Goal: Communication & Community: Answer question/provide support

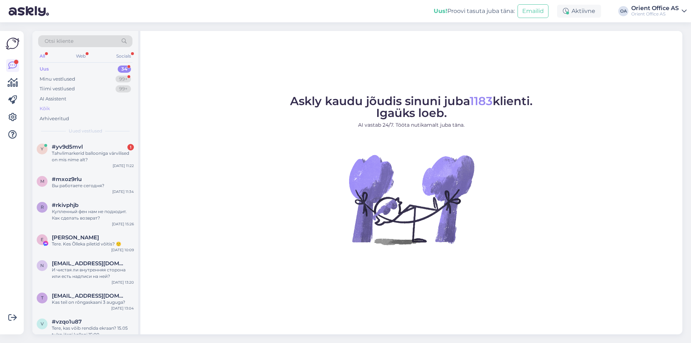
click at [69, 110] on div "Kõik" at bounding box center [85, 109] width 94 height 10
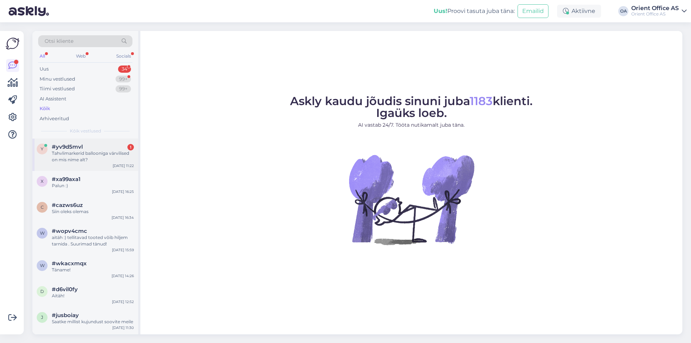
click at [95, 146] on div "#yv9d5mvl 1" at bounding box center [93, 147] width 82 height 6
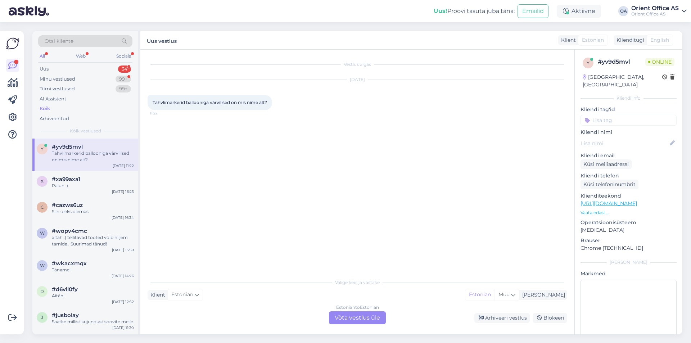
drag, startPoint x: 356, startPoint y: 322, endPoint x: 354, endPoint y: 318, distance: 3.9
click at [355, 320] on div "Estonian to Estonian Võta vestlus üle" at bounding box center [357, 317] width 57 height 13
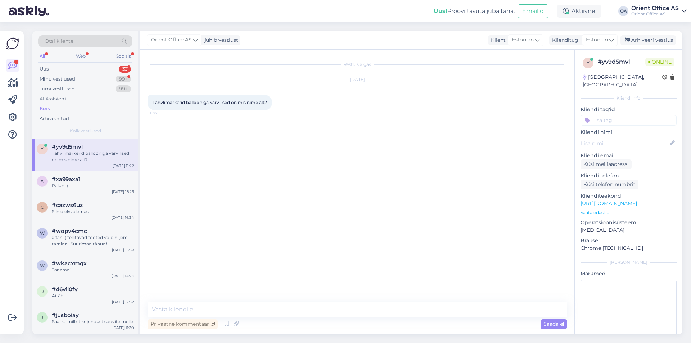
click at [352, 316] on textarea at bounding box center [356, 309] width 419 height 15
drag, startPoint x: 351, startPoint y: 316, endPoint x: 336, endPoint y: 315, distance: 15.8
click at [351, 316] on textarea at bounding box center [356, 309] width 419 height 15
click at [336, 315] on textarea at bounding box center [356, 309] width 419 height 15
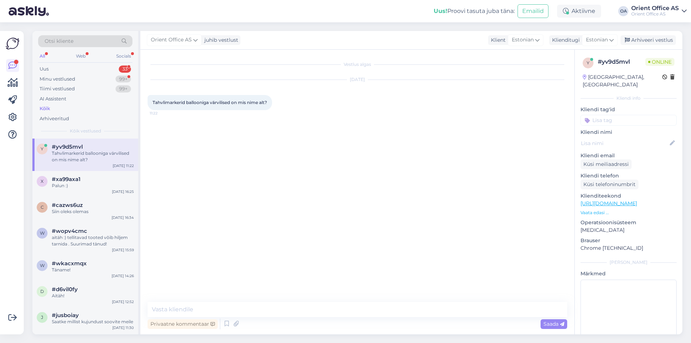
click at [335, 315] on textarea at bounding box center [356, 309] width 419 height 15
type textarea "Tere!"
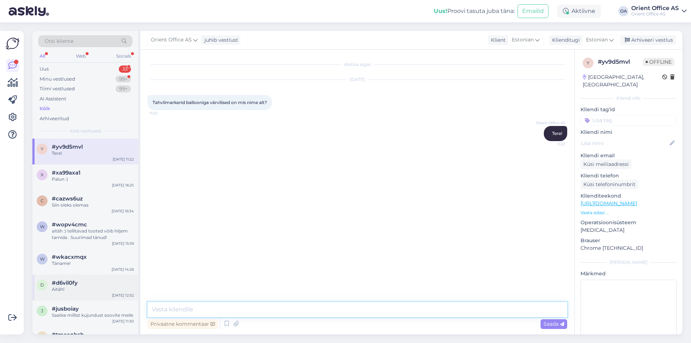
paste textarea "[URL][DOMAIN_NAME]"
type textarea "[URL][DOMAIN_NAME]"
click at [637, 200] on link "[URL][DOMAIN_NAME]" at bounding box center [608, 203] width 56 height 6
